Goal: Task Accomplishment & Management: Manage account settings

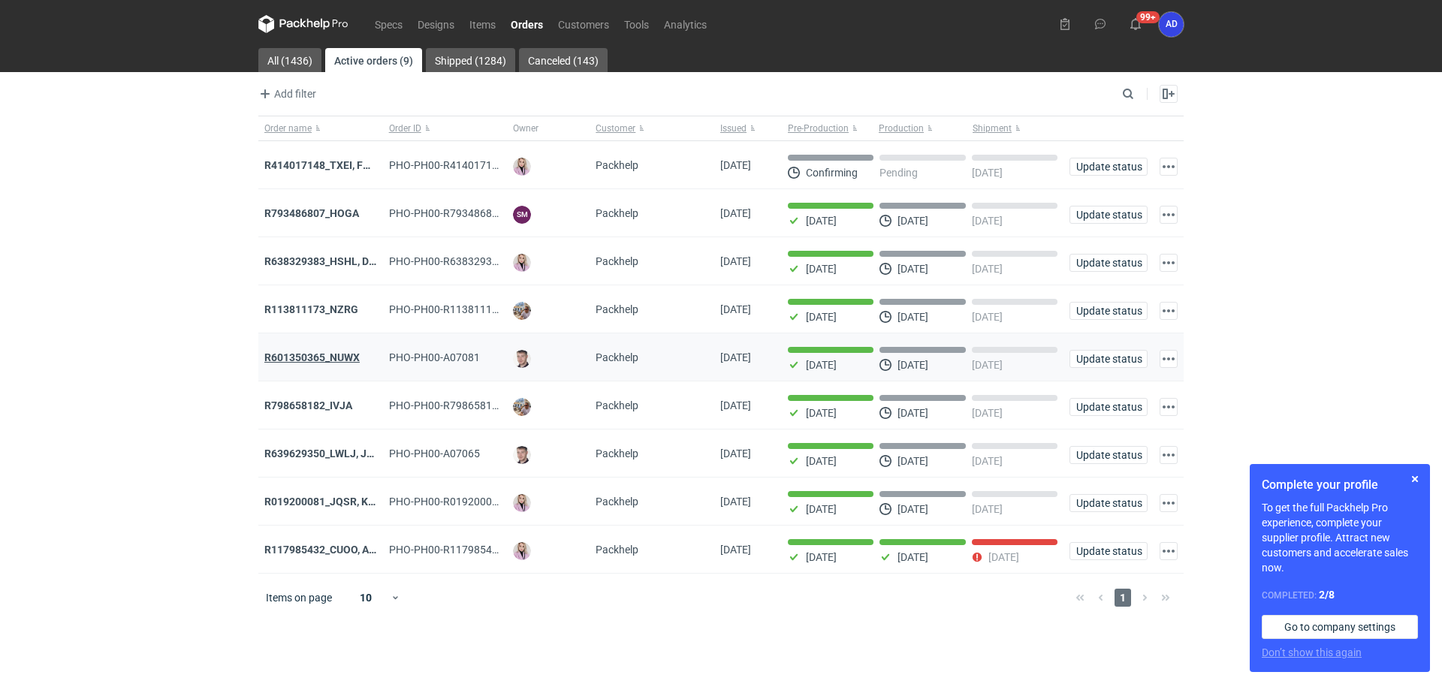
click at [321, 361] on strong "R601350365_NUWX" at bounding box center [311, 357] width 95 height 12
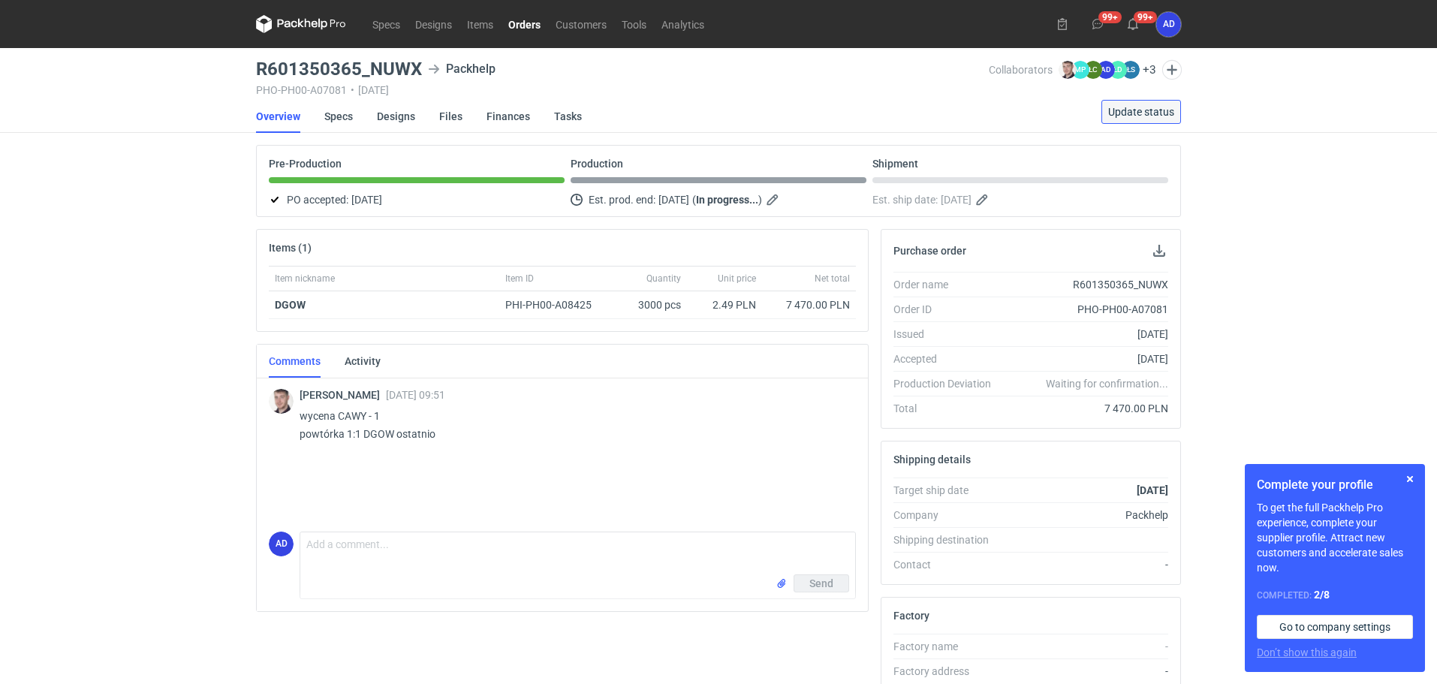
click at [1128, 110] on span "Update status" at bounding box center [1141, 112] width 66 height 11
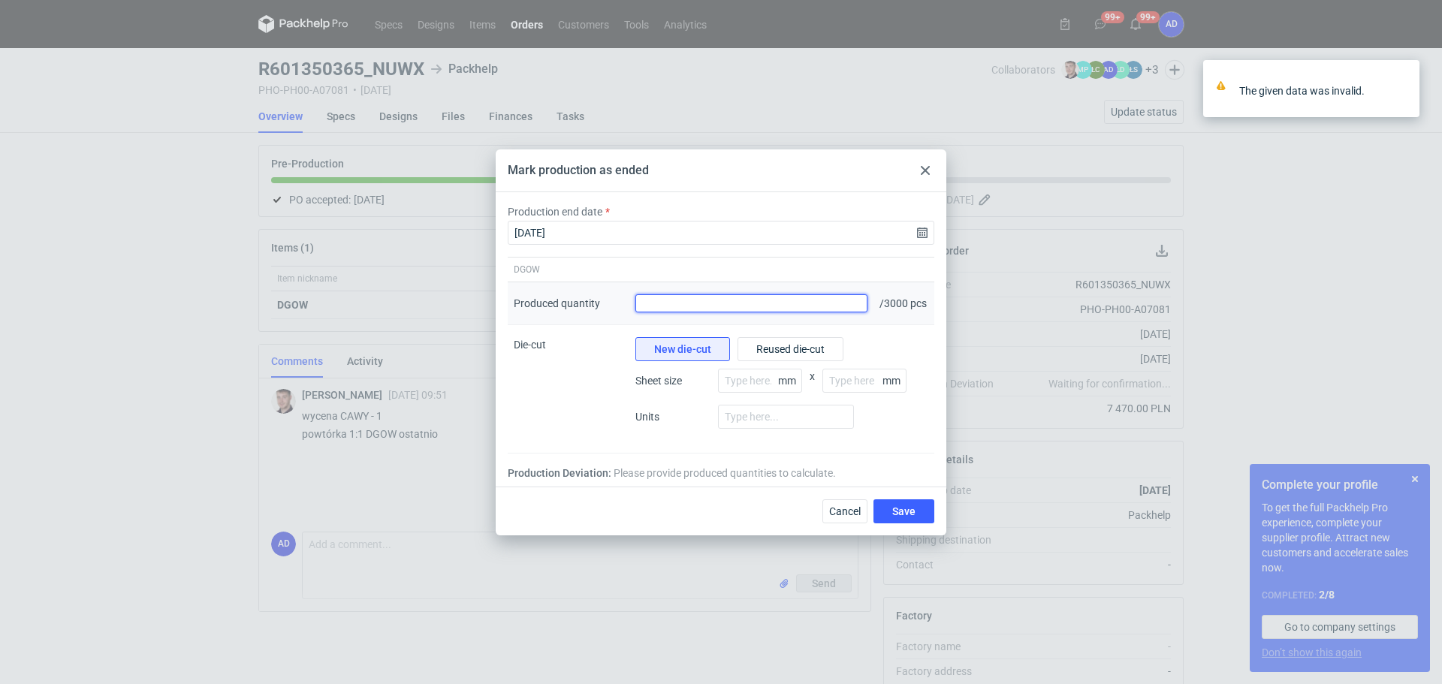
click at [845, 302] on input "Produced quantity" at bounding box center [751, 303] width 232 height 18
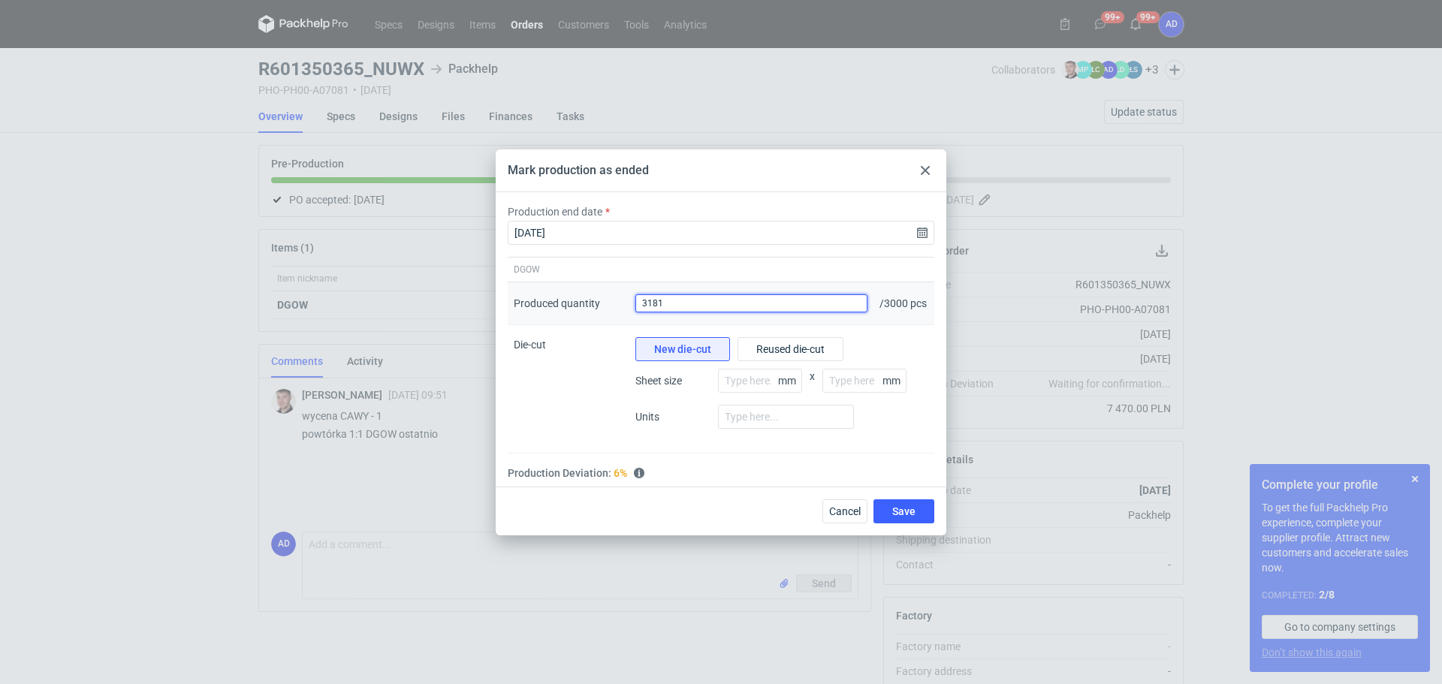
click at [700, 300] on input "3181" at bounding box center [751, 303] width 232 height 18
type input "3150"
click at [888, 509] on button "Save" at bounding box center [903, 511] width 61 height 24
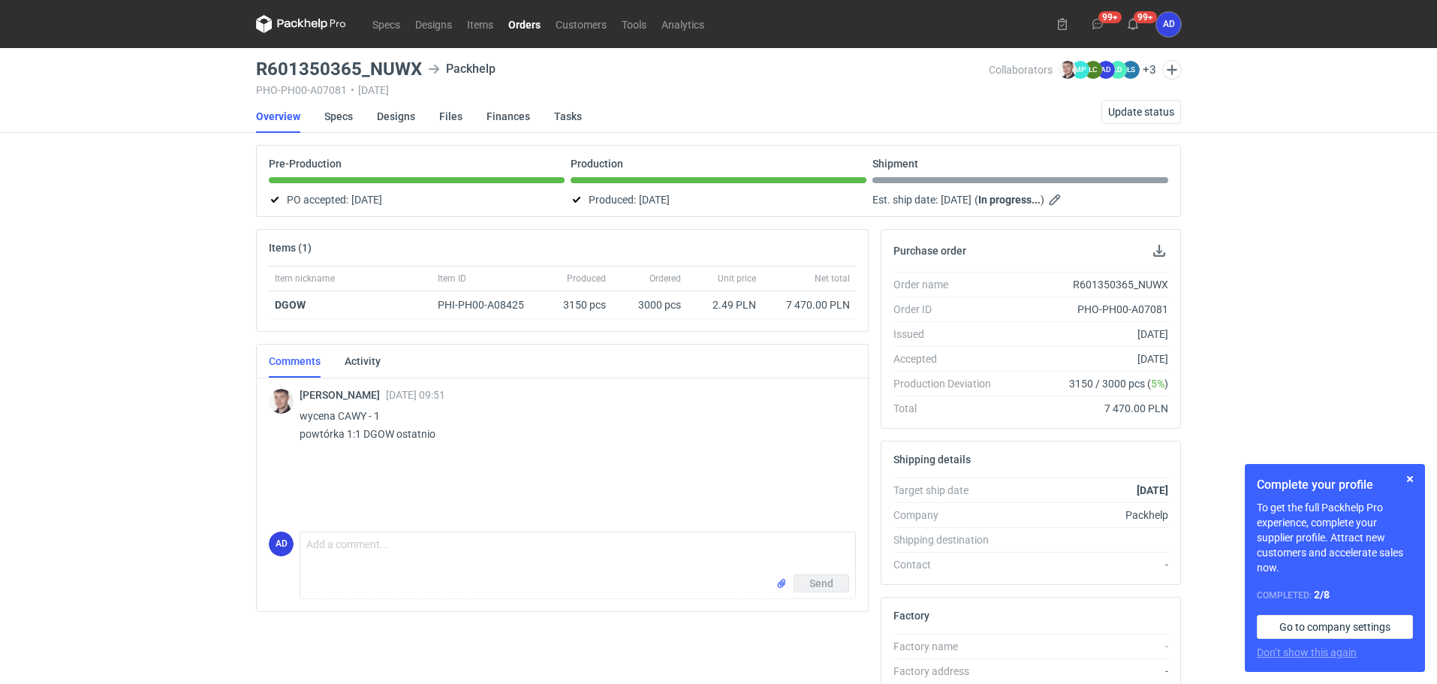
click at [526, 25] on link "Orders" at bounding box center [524, 24] width 47 height 18
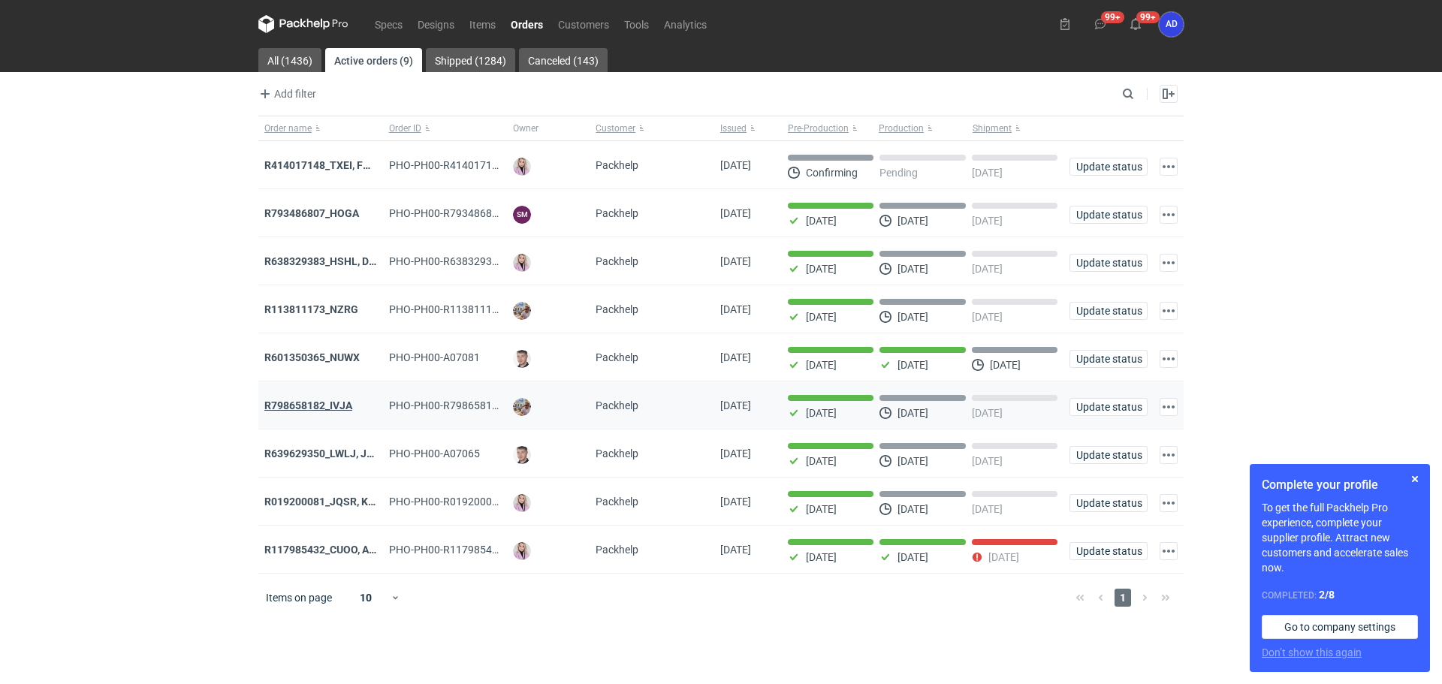
click at [327, 411] on strong "R798658182_IVJA" at bounding box center [308, 405] width 88 height 12
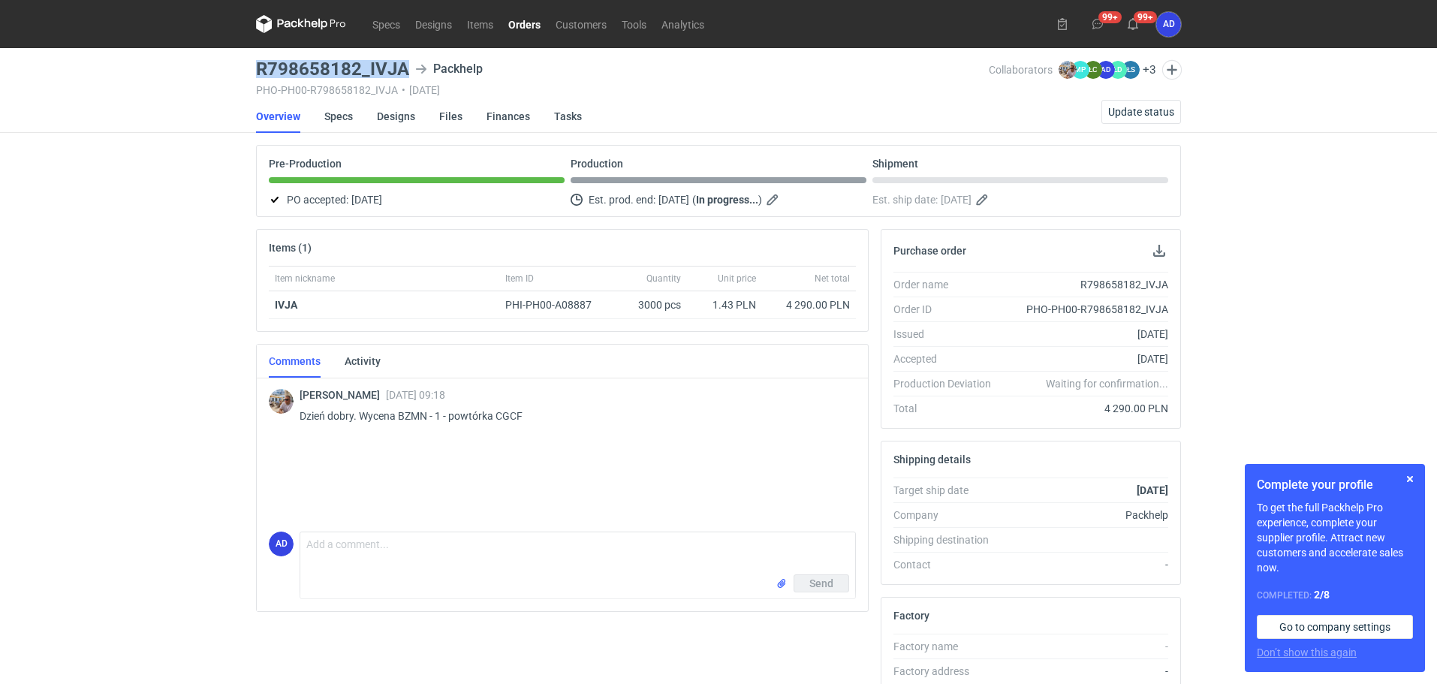
drag, startPoint x: 409, startPoint y: 66, endPoint x: 242, endPoint y: 74, distance: 167.6
click at [242, 74] on div "Specs Designs Items Orders Customers Tools Analytics 99+ 99+ AD [PERSON_NAME] […" at bounding box center [718, 342] width 1437 height 684
copy h3 "R798658182_IVJA"
click at [528, 29] on link "Orders" at bounding box center [524, 24] width 47 height 18
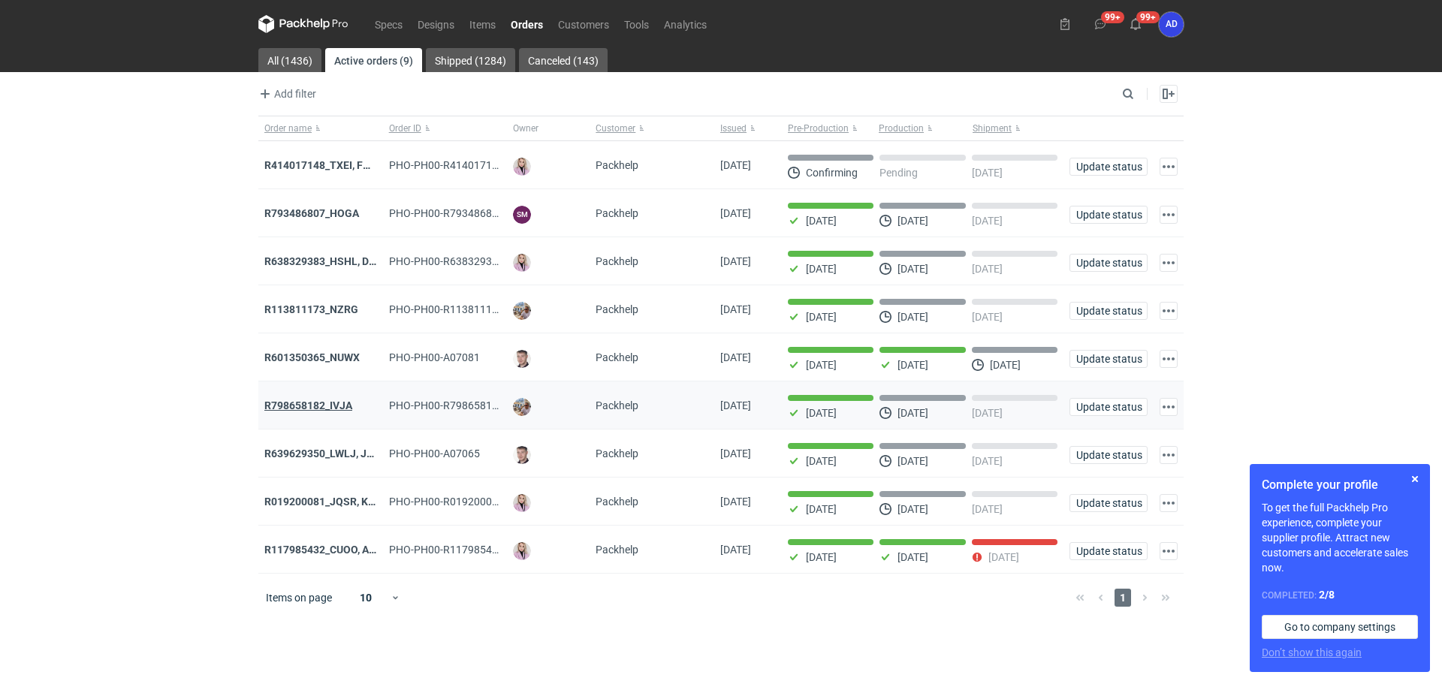
click at [301, 411] on strong "R798658182_IVJA" at bounding box center [308, 405] width 88 height 12
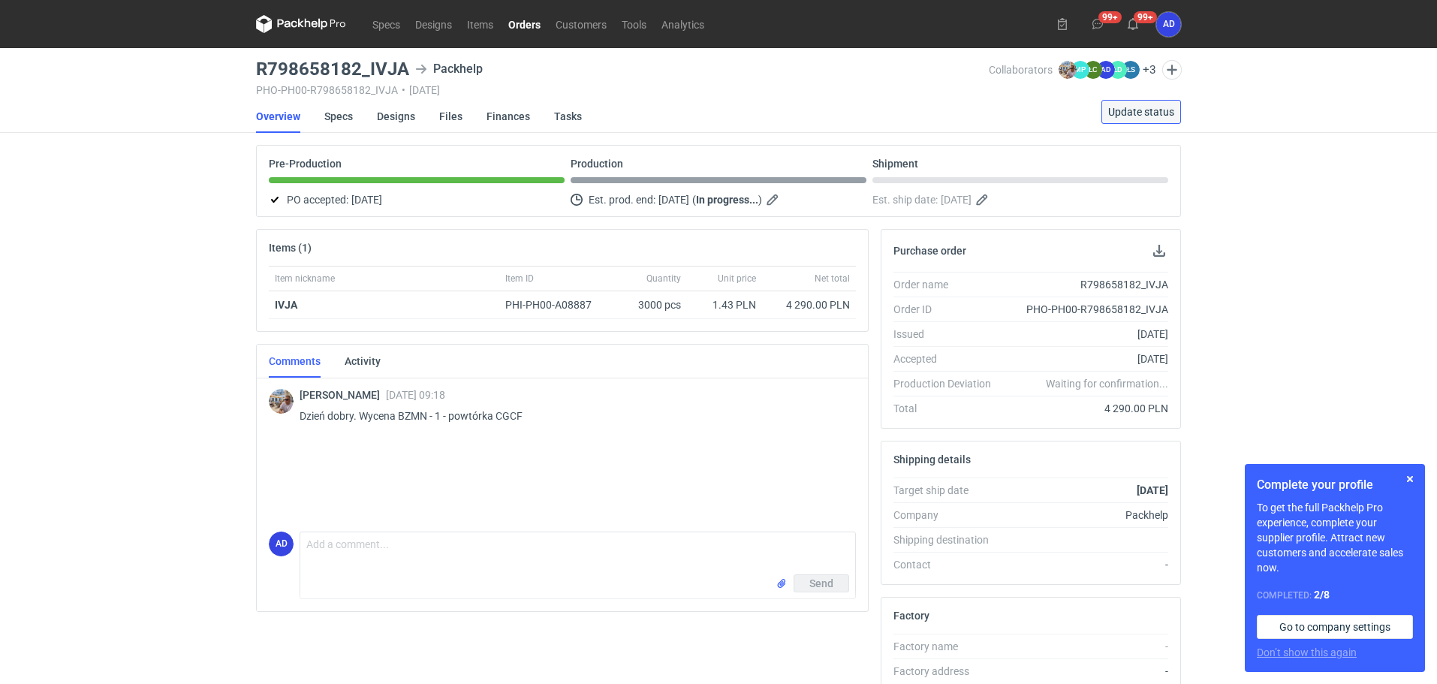
click at [1116, 110] on span "Update status" at bounding box center [1141, 112] width 66 height 11
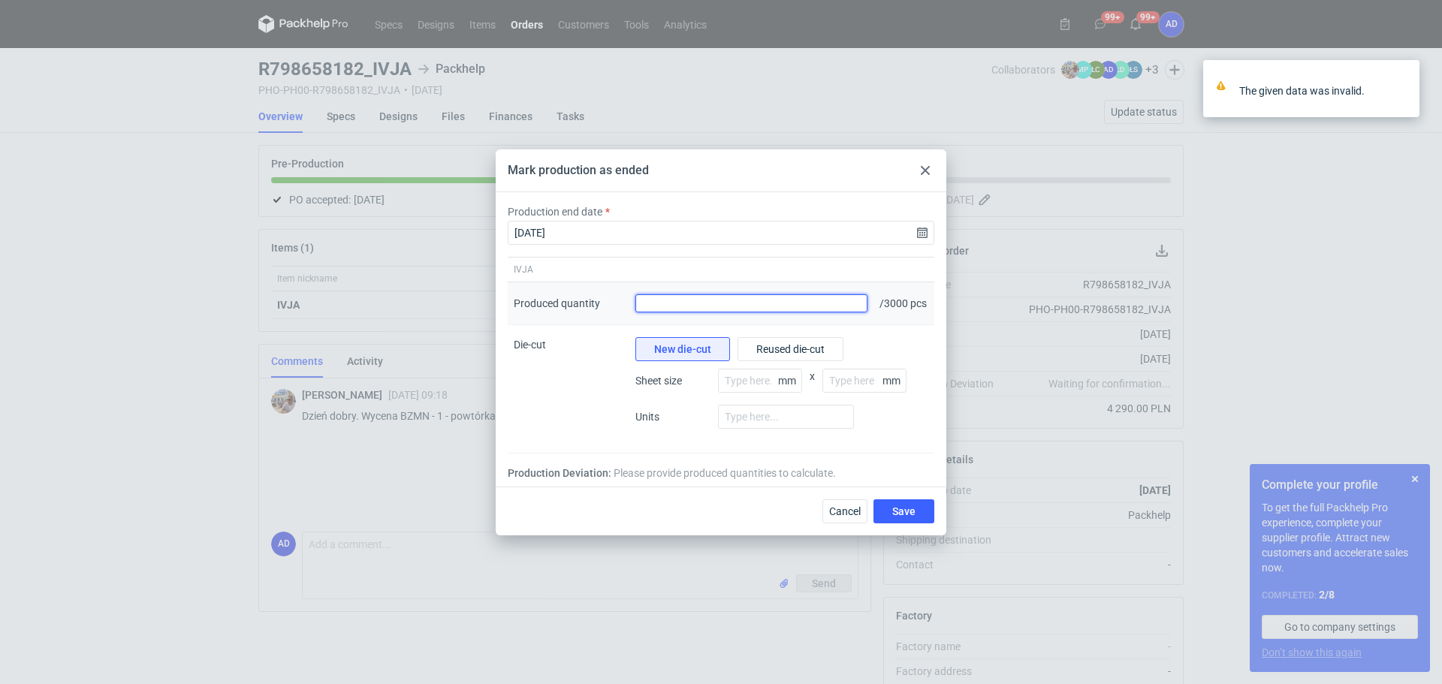
click at [816, 305] on input "Produced quantity" at bounding box center [751, 303] width 232 height 18
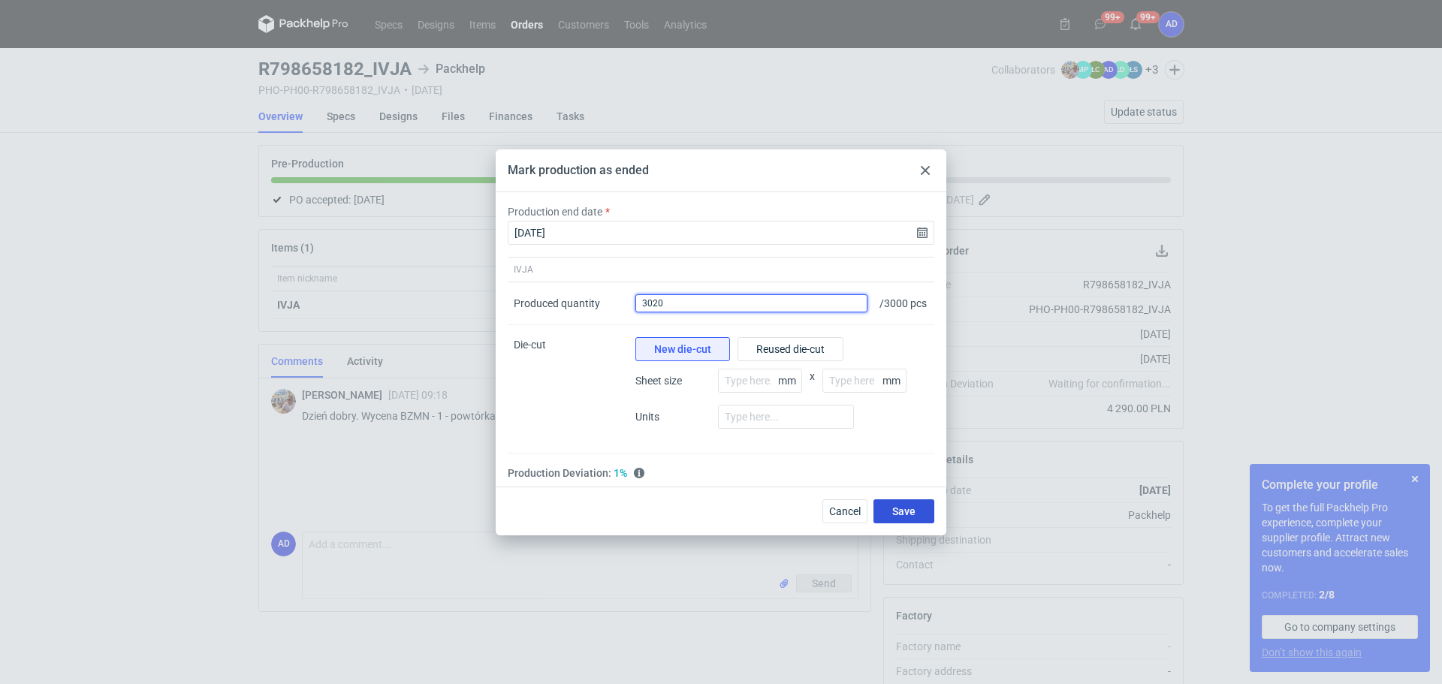
type input "3020"
click at [909, 517] on span "Save" at bounding box center [903, 511] width 23 height 11
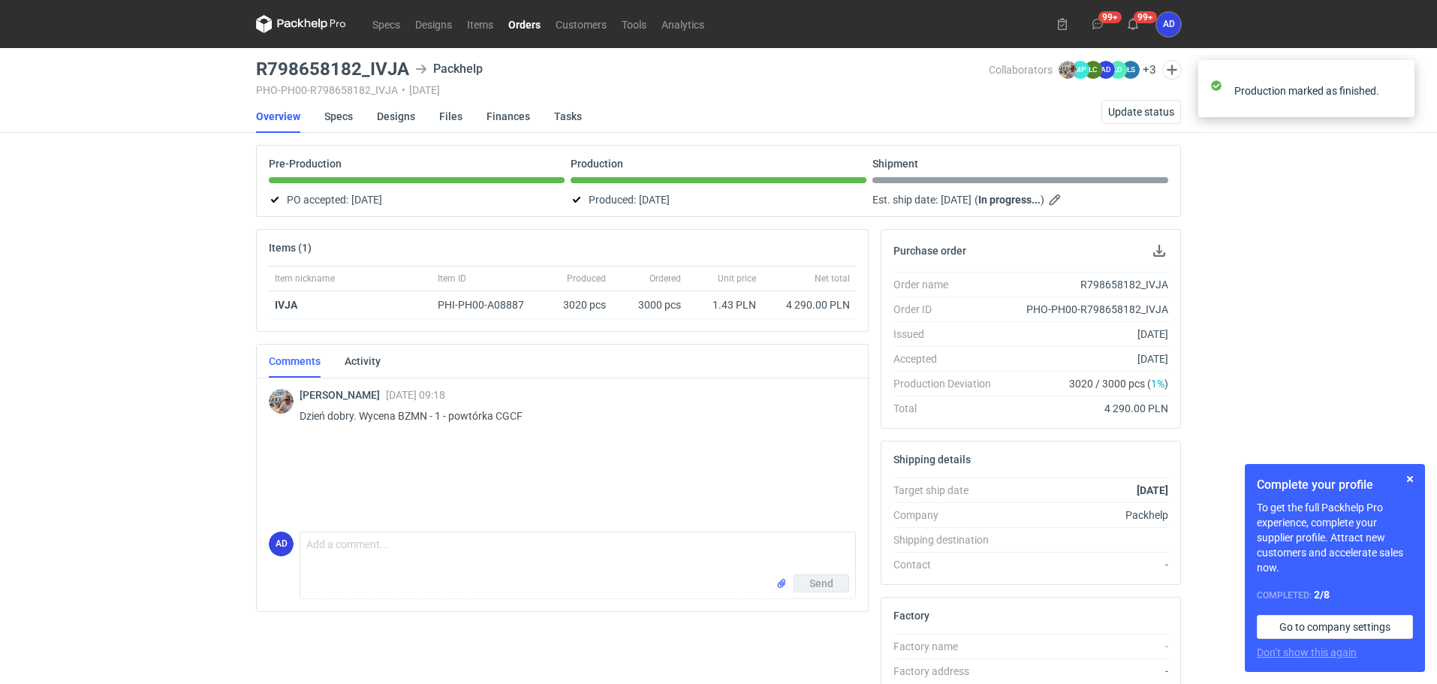
click at [522, 29] on link "Orders" at bounding box center [524, 24] width 47 height 18
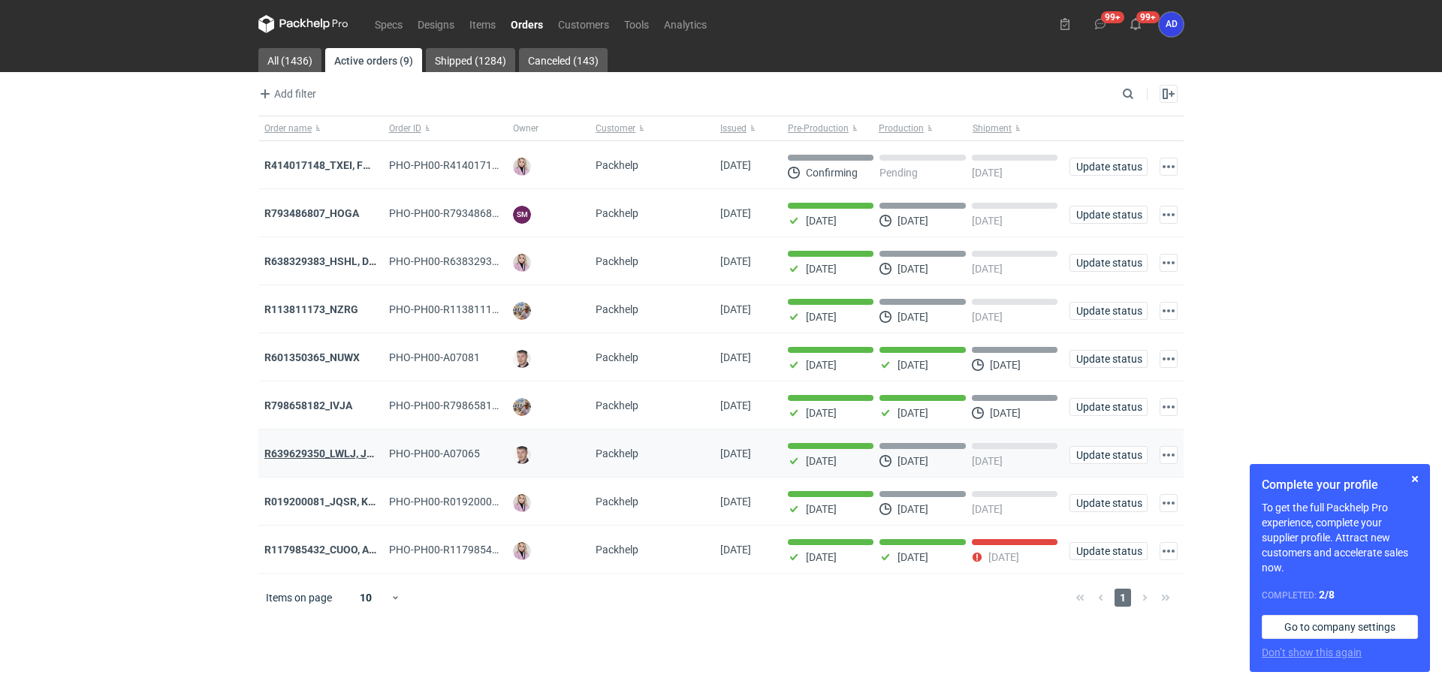
click at [312, 460] on strong "R639629350_LWLJ, JGWC" at bounding box center [326, 454] width 125 height 12
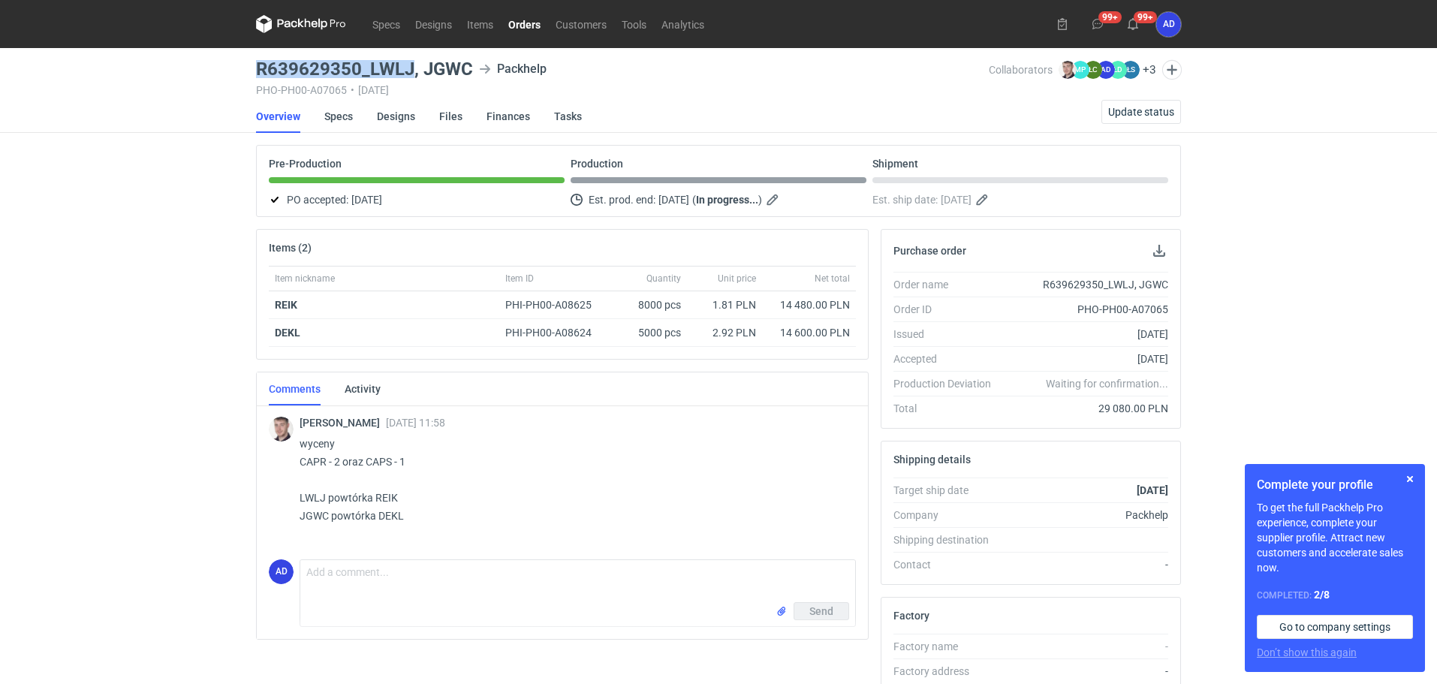
drag, startPoint x: 410, startPoint y: 67, endPoint x: 242, endPoint y: 72, distance: 168.3
click at [242, 72] on div "Specs Designs Items Orders Customers Tools Analytics 99+ 99+ AD [PERSON_NAME] […" at bounding box center [718, 342] width 1437 height 684
copy h3 "R639629350_LWLJ"
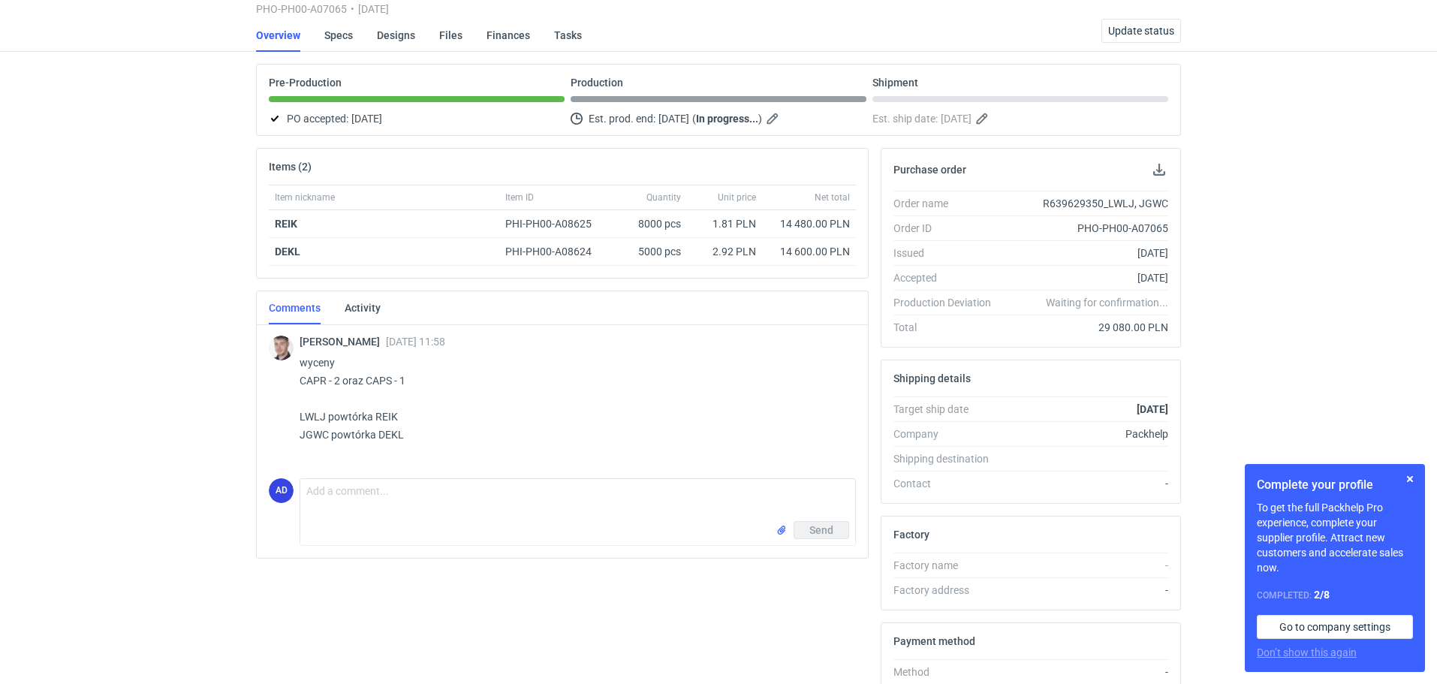
scroll to position [225, 0]
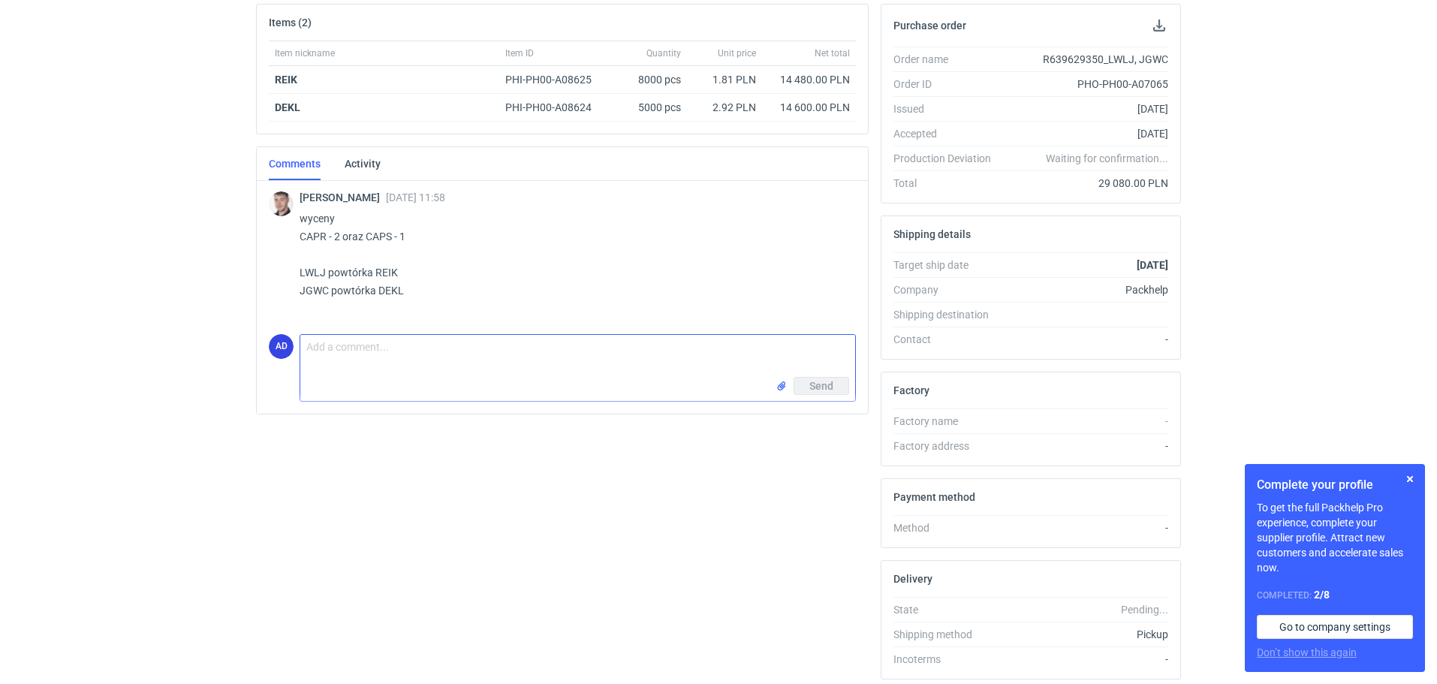
click at [354, 354] on textarea "Comment message" at bounding box center [577, 356] width 555 height 42
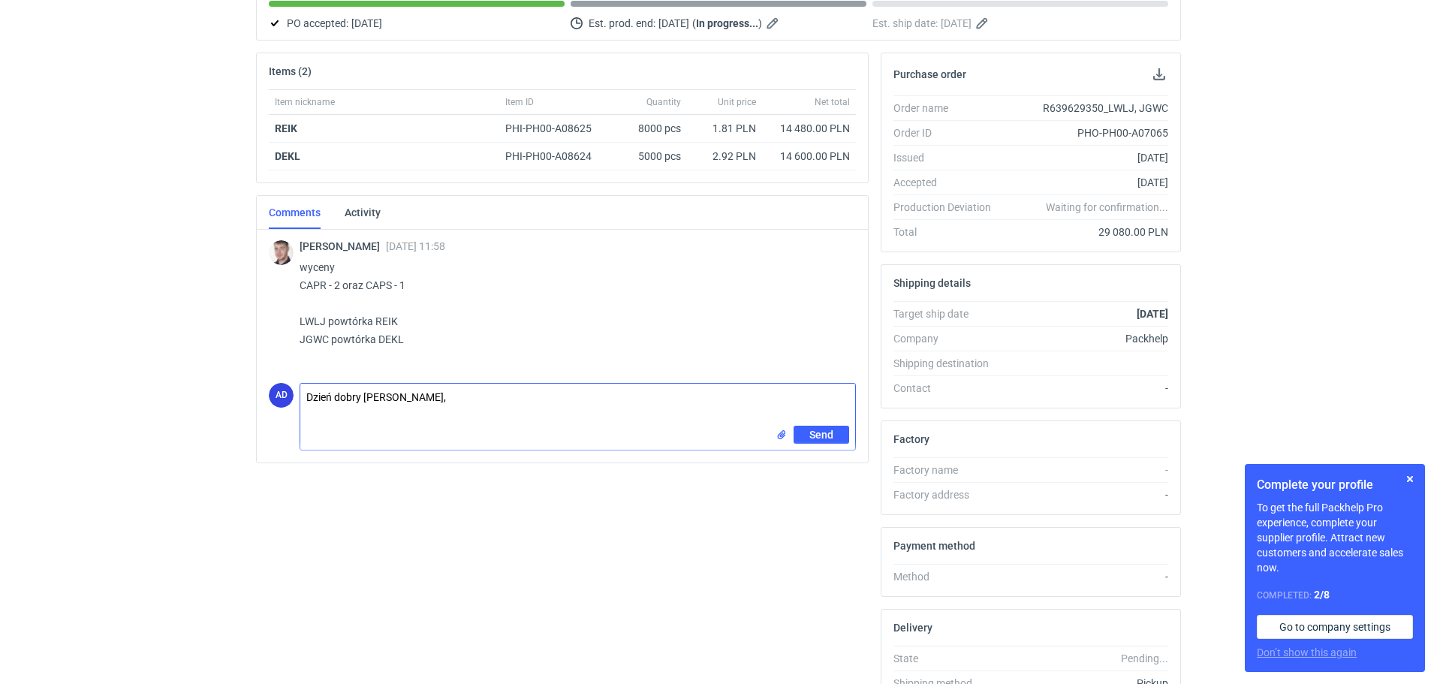
scroll to position [75, 0]
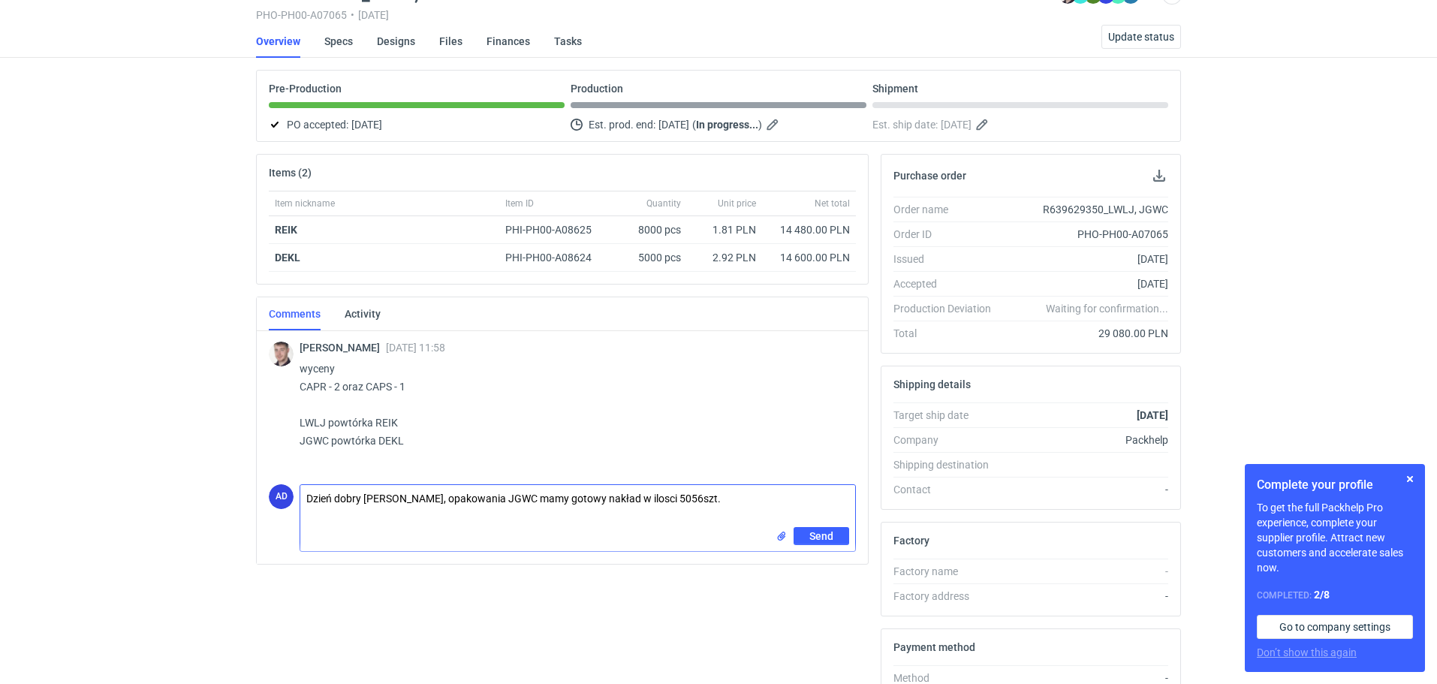
click at [655, 502] on textarea "Dzień dobry [PERSON_NAME], opakowania JGWC mamy gotowy nakład w ilosci 5056szt." at bounding box center [577, 506] width 555 height 42
click at [710, 500] on textarea "Dzień dobry [PERSON_NAME], opakowania JGWC mamy gotowy nakład w ilości 5056szt." at bounding box center [577, 506] width 555 height 42
click at [406, 516] on textarea "Dzień dobry [PERSON_NAME], opakowania JGWC mamy gotowy nakład w ilości 5056szt.…" at bounding box center [577, 506] width 555 height 42
click at [607, 514] on textarea "Dzień dobry [PERSON_NAME], opakowania JGWC mamy gotowy nakład w ilości 5056szt.…" at bounding box center [577, 511] width 555 height 52
click at [680, 514] on textarea "Dzień dobry [PERSON_NAME], opakowania JGWC mamy gotowy nakład w ilości 5056szt.…" at bounding box center [577, 511] width 555 height 52
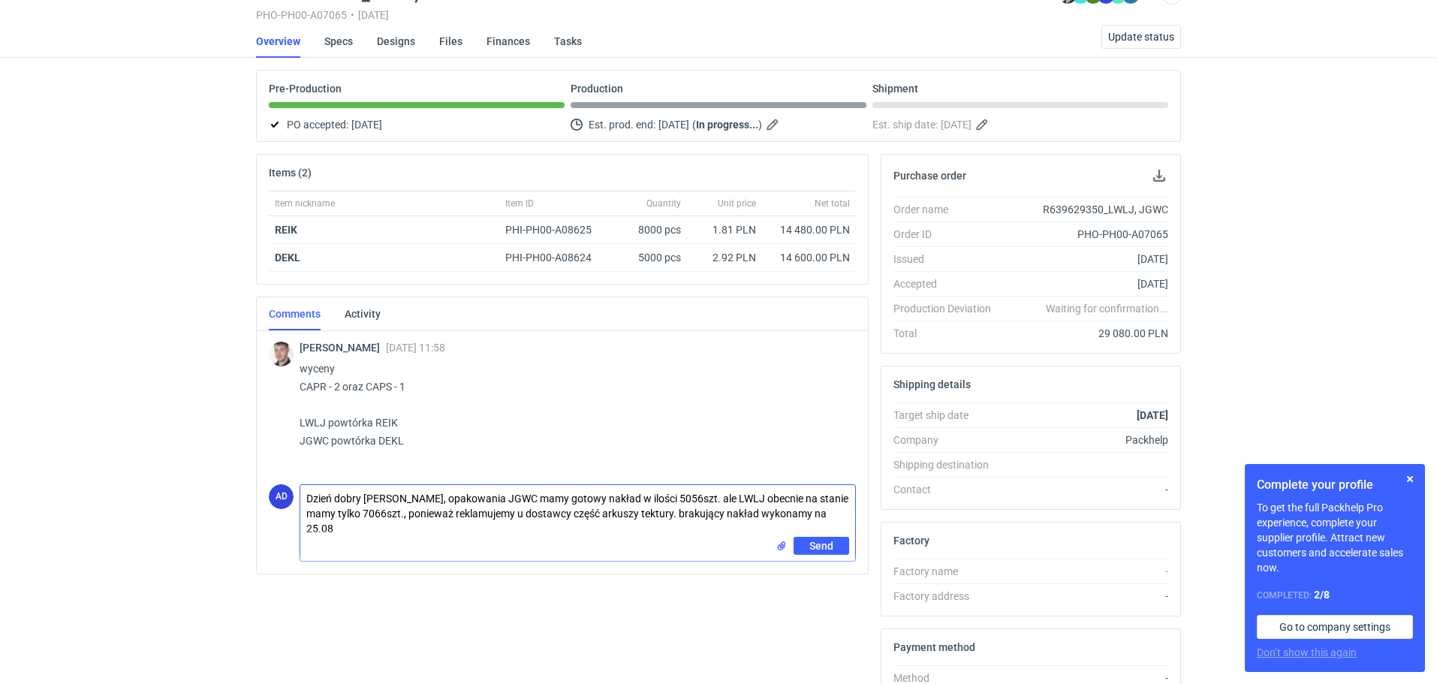
click at [684, 513] on textarea "Dzień dobry [PERSON_NAME], opakowania JGWC mamy gotowy nakład w ilości 5056szt.…" at bounding box center [577, 511] width 555 height 52
click at [340, 530] on textarea "Dzień dobry [PERSON_NAME], opakowania JGWC mamy gotowy nakład w ilości 5056szt.…" at bounding box center [577, 511] width 555 height 52
type textarea "Dzień dobry [PERSON_NAME], opakowania JGWC mamy gotowy nakład w ilości 5056szt.…"
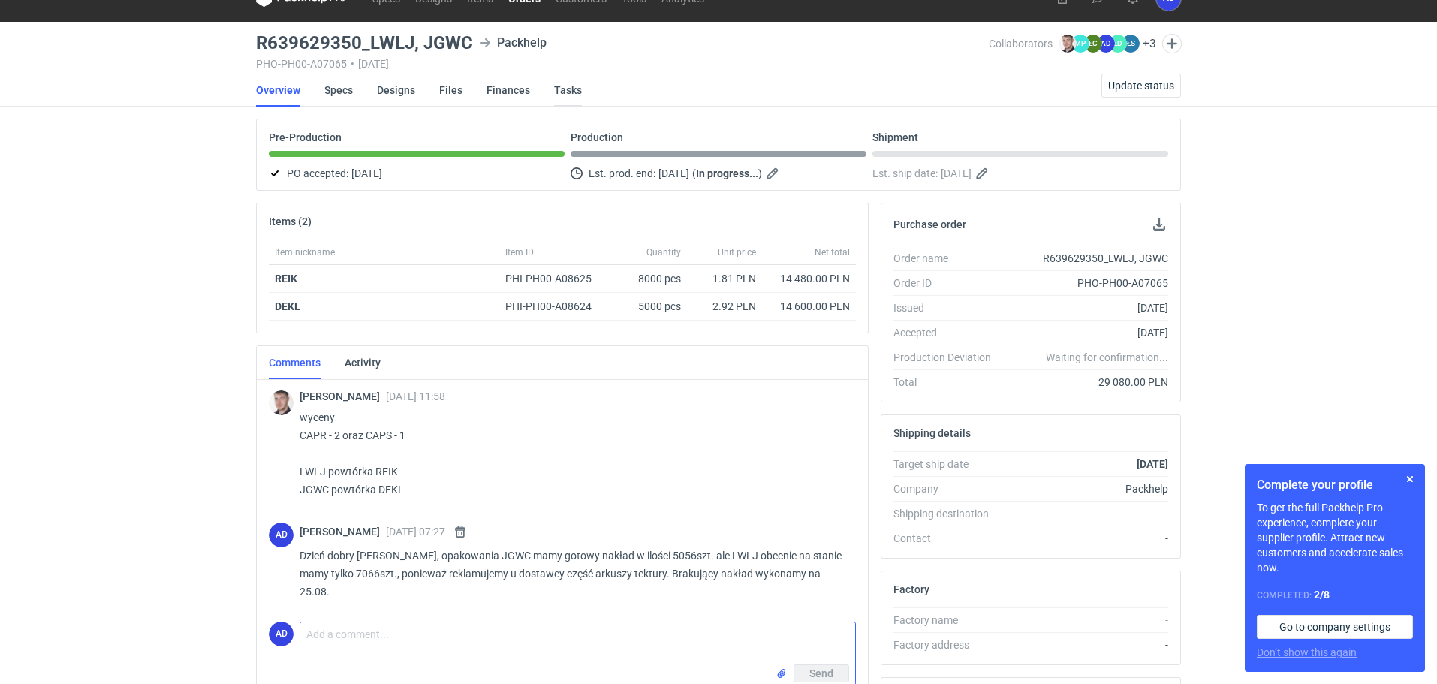
scroll to position [0, 0]
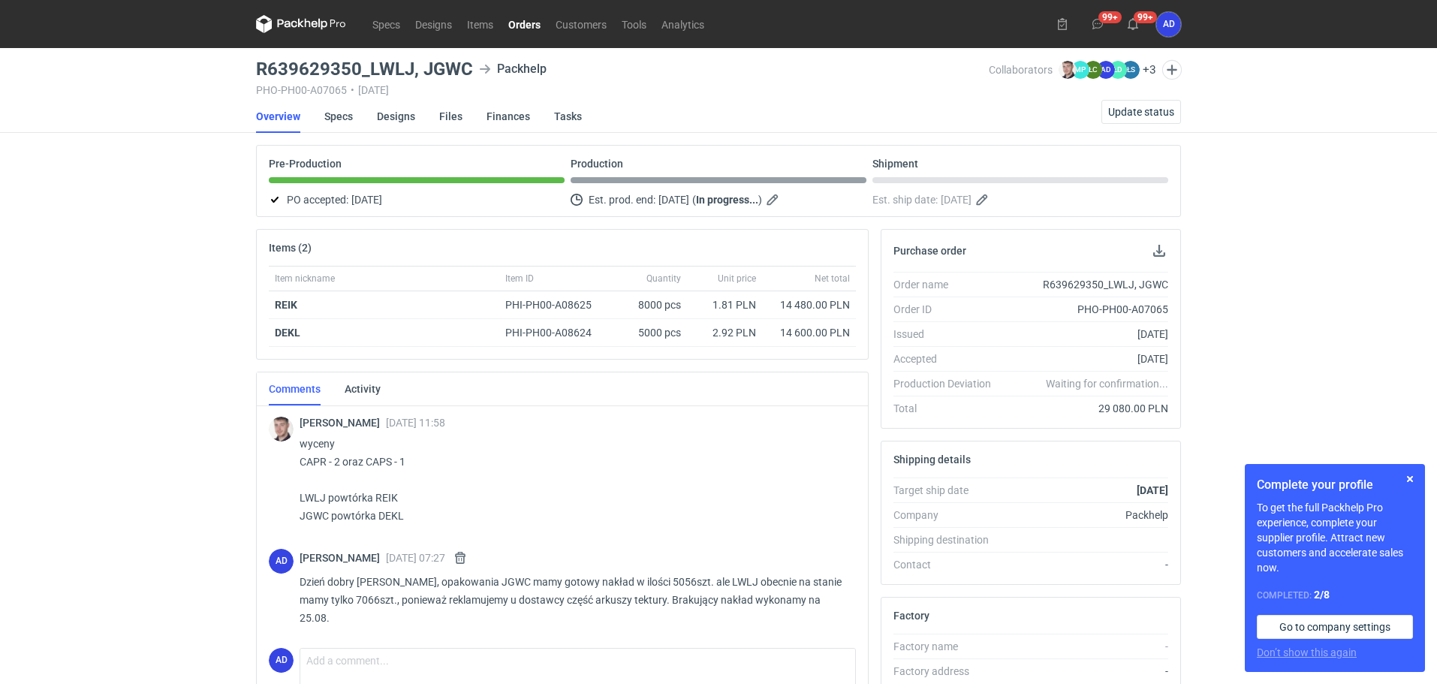
click at [535, 25] on link "Orders" at bounding box center [524, 24] width 47 height 18
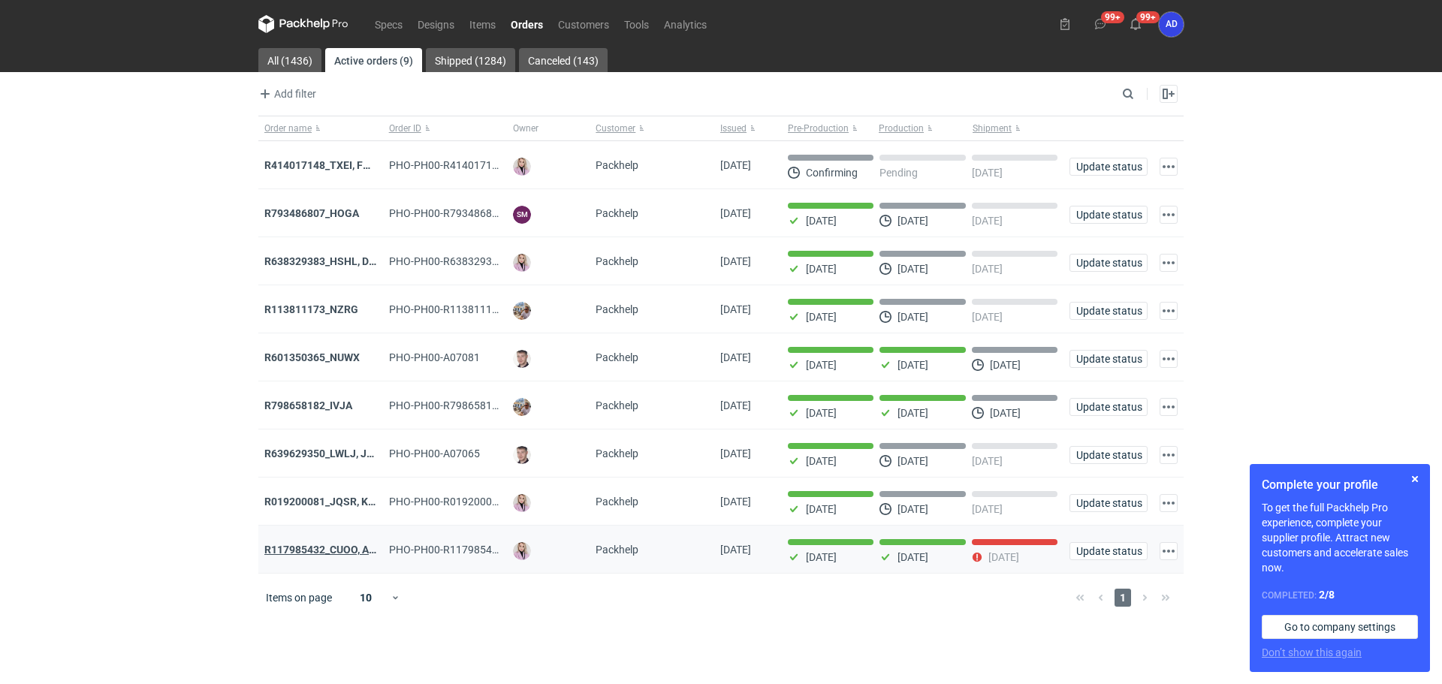
click at [342, 556] on strong "R117985432_CUOO, AZGB, OQAV" at bounding box center [343, 550] width 158 height 12
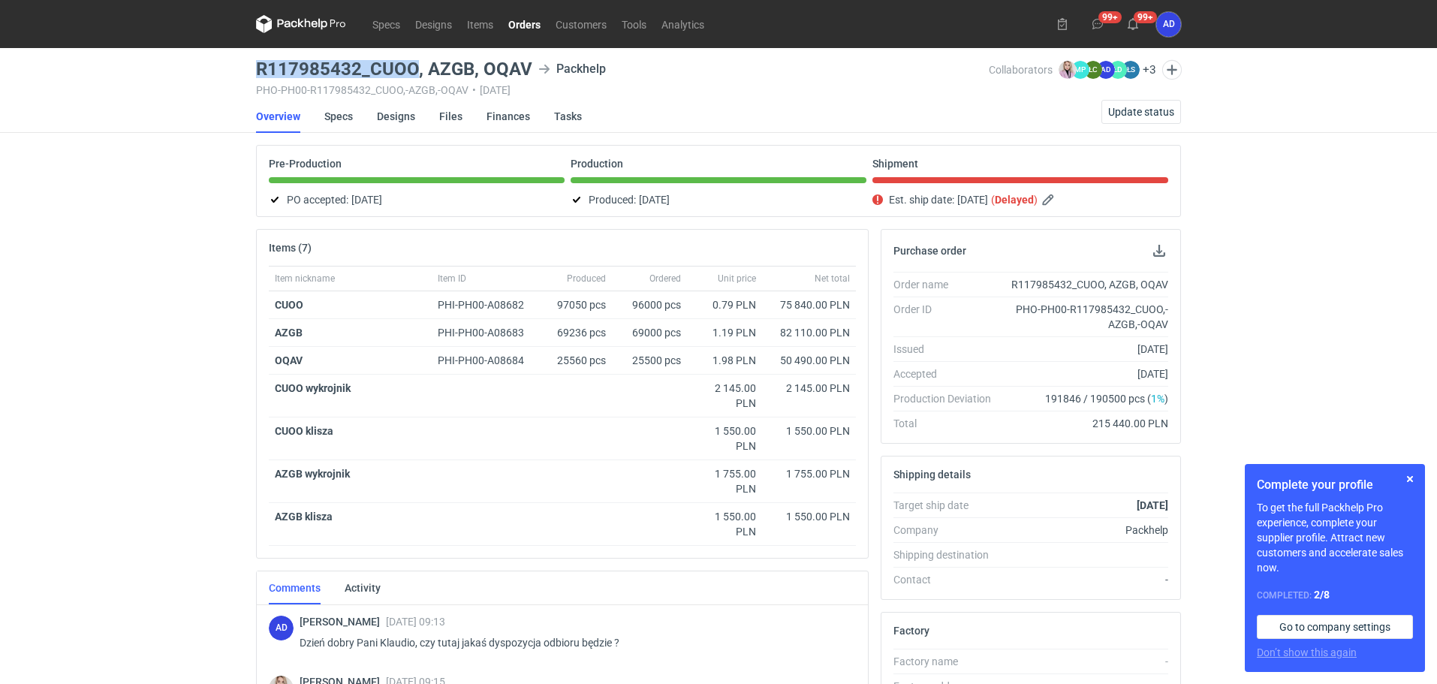
drag, startPoint x: 414, startPoint y: 68, endPoint x: 248, endPoint y: 76, distance: 166.9
click at [248, 76] on div "Specs Designs Items Orders Customers Tools Analytics 99+ 99+ AD [PERSON_NAME] […" at bounding box center [718, 342] width 1437 height 684
copy h3 "R117985432_CUOO"
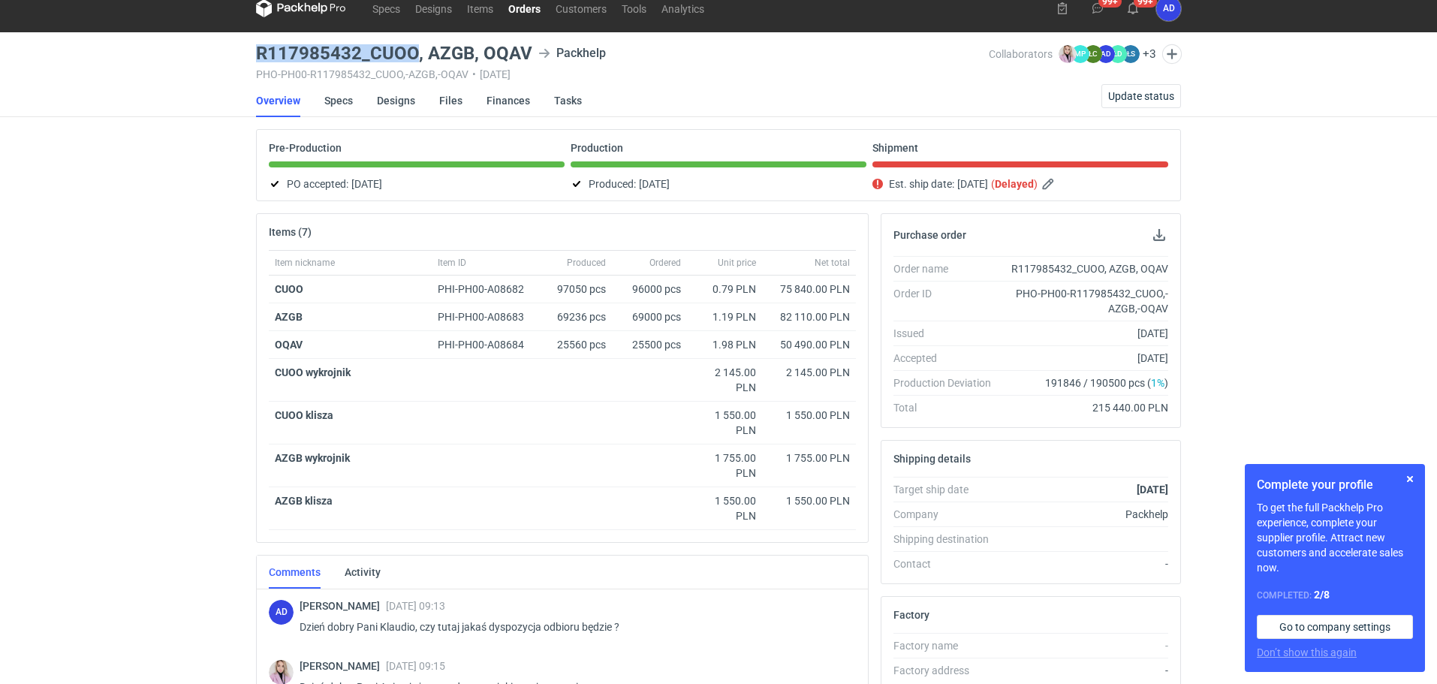
scroll to position [296, 0]
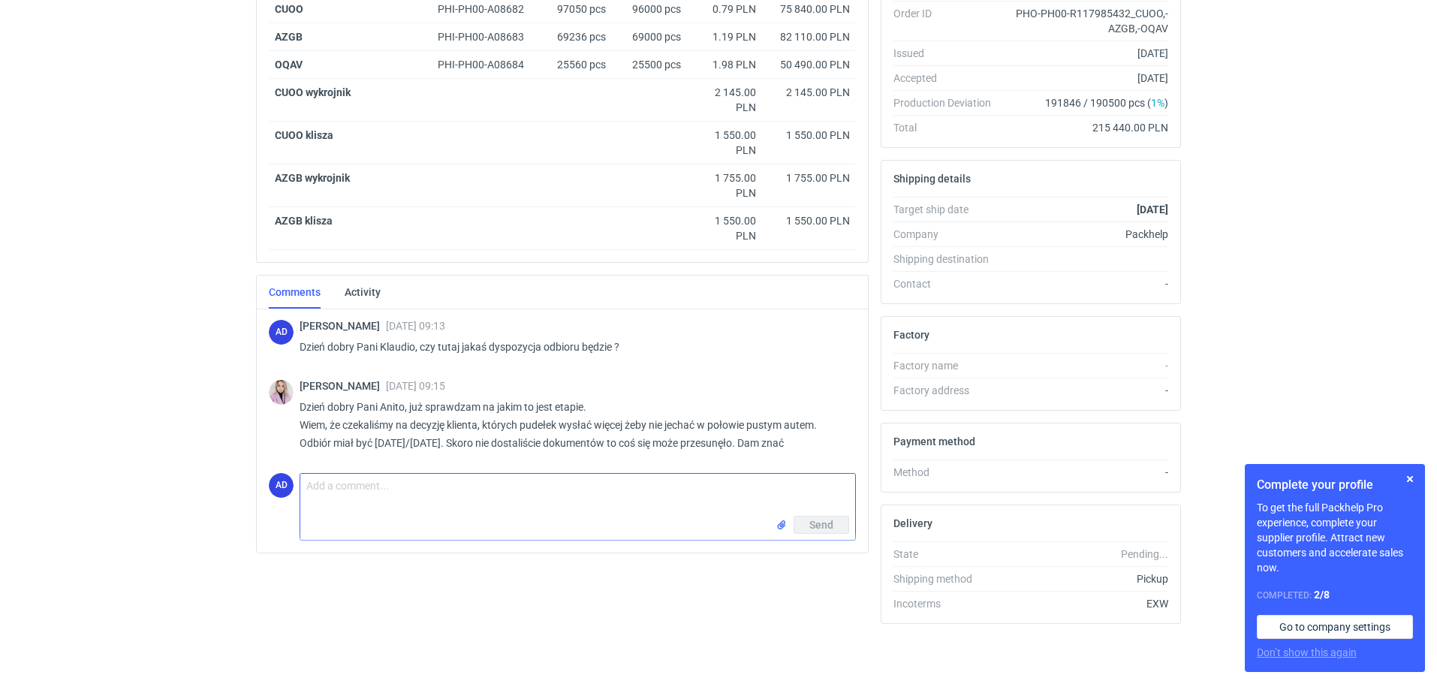
click at [354, 491] on textarea "Comment message" at bounding box center [577, 495] width 555 height 42
type textarea "d"
type textarea "Dzień dobry Pani"
